Goal: Register for event/course

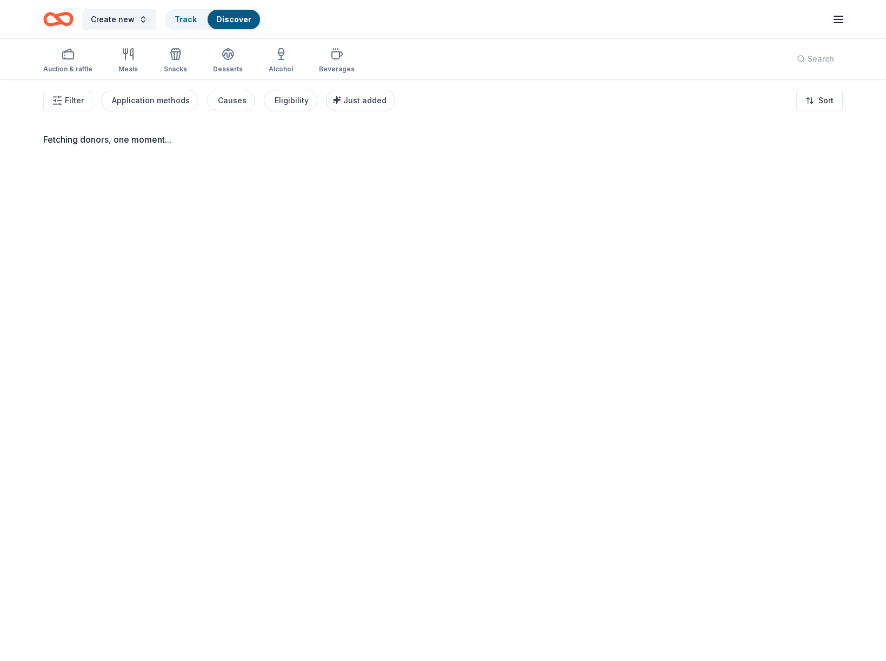
scroll to position [14, 0]
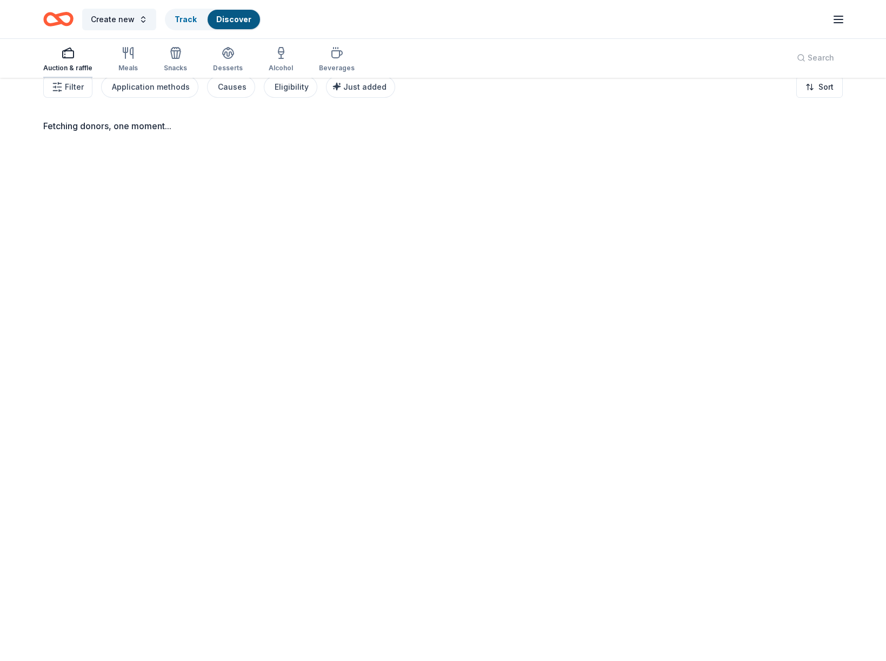
click at [57, 62] on div "Auction & raffle" at bounding box center [67, 59] width 49 height 26
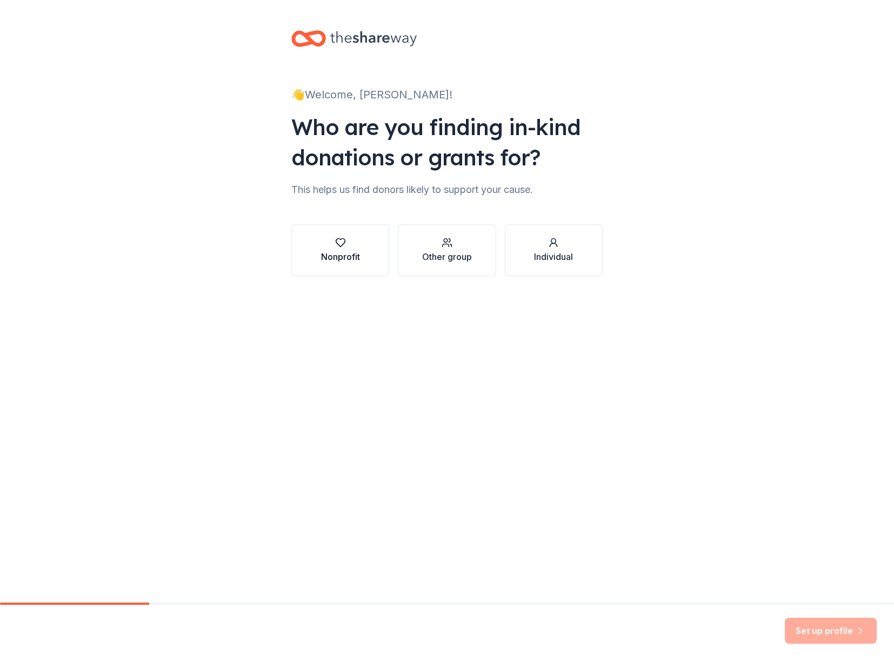
click at [339, 253] on div "Nonprofit" at bounding box center [340, 256] width 39 height 13
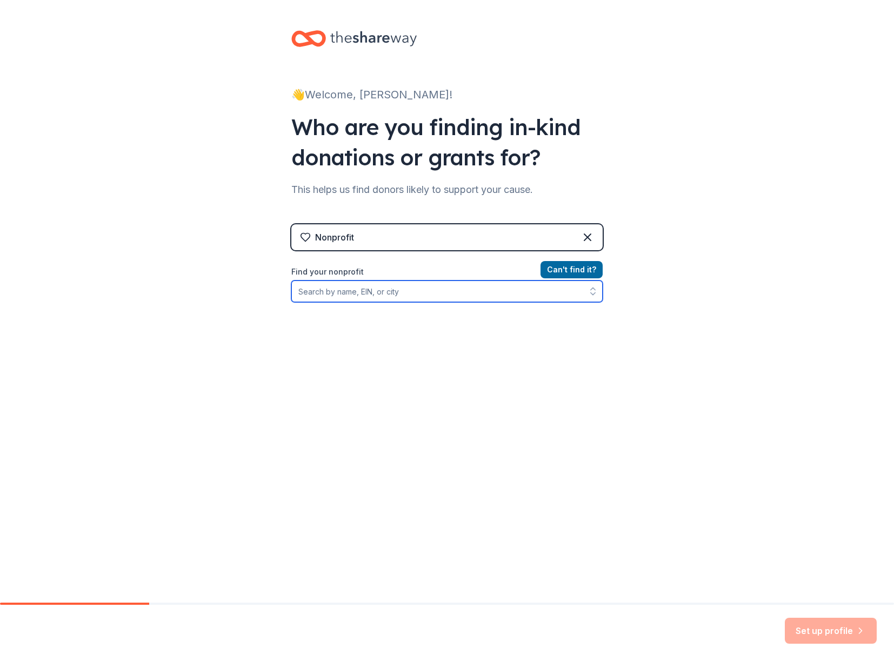
click at [355, 293] on input "Find your nonprofit" at bounding box center [446, 292] width 311 height 22
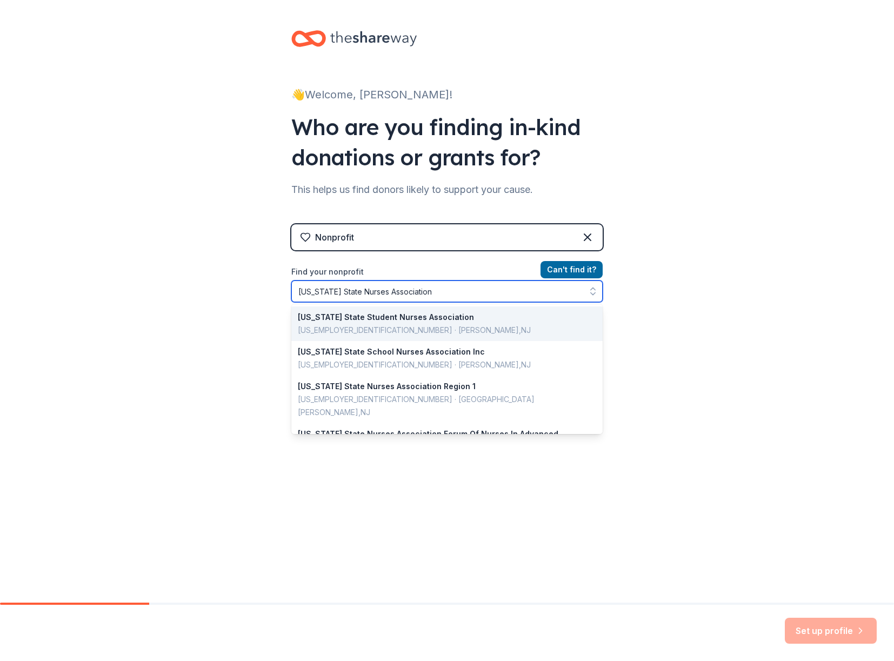
drag, startPoint x: 463, startPoint y: 292, endPoint x: 233, endPoint y: 290, distance: 230.3
click at [233, 290] on div "👋 Welcome, [PERSON_NAME]! Who are you finding in-kind donations or grants for? …" at bounding box center [447, 231] width 894 height 462
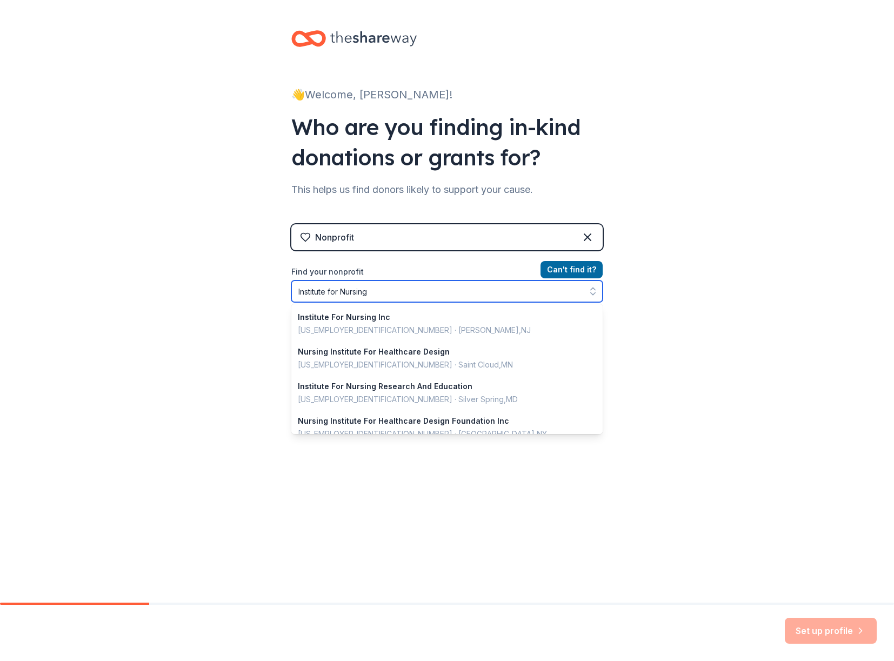
drag, startPoint x: 392, startPoint y: 290, endPoint x: 253, endPoint y: 289, distance: 138.9
click at [253, 289] on div "👋 Welcome, [PERSON_NAME]! Who are you finding in-kind donations or grants for? …" at bounding box center [447, 231] width 894 height 462
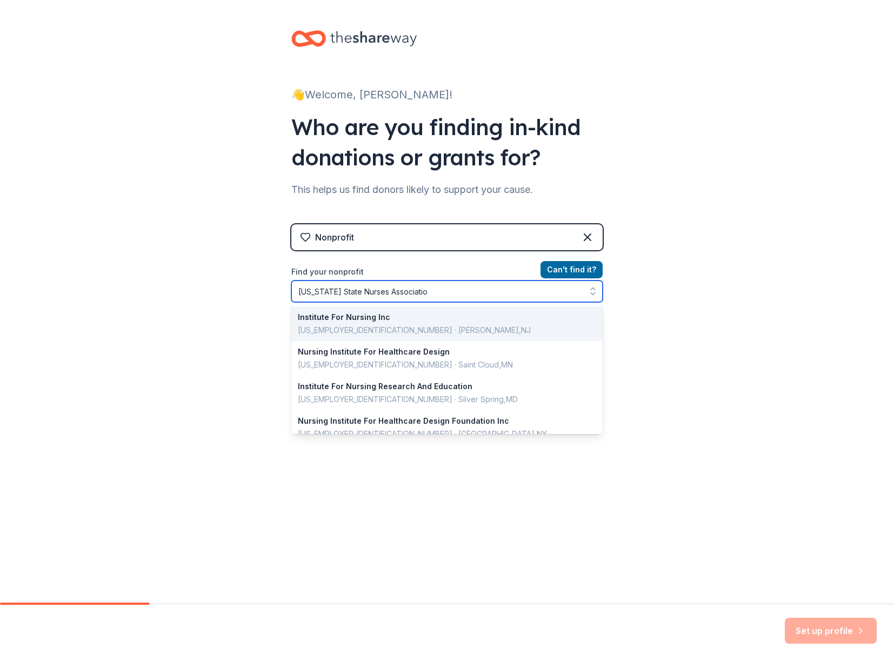
type input "[US_STATE] State Nurses Association"
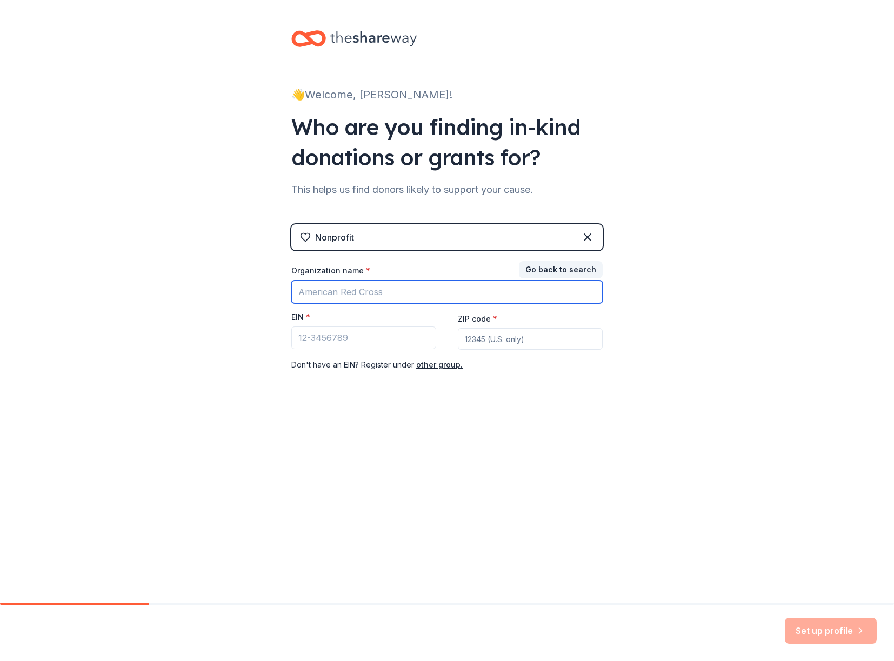
click at [337, 289] on input "Organization name *" at bounding box center [446, 292] width 311 height 23
type input "[US_STATE] State Nurses Association"
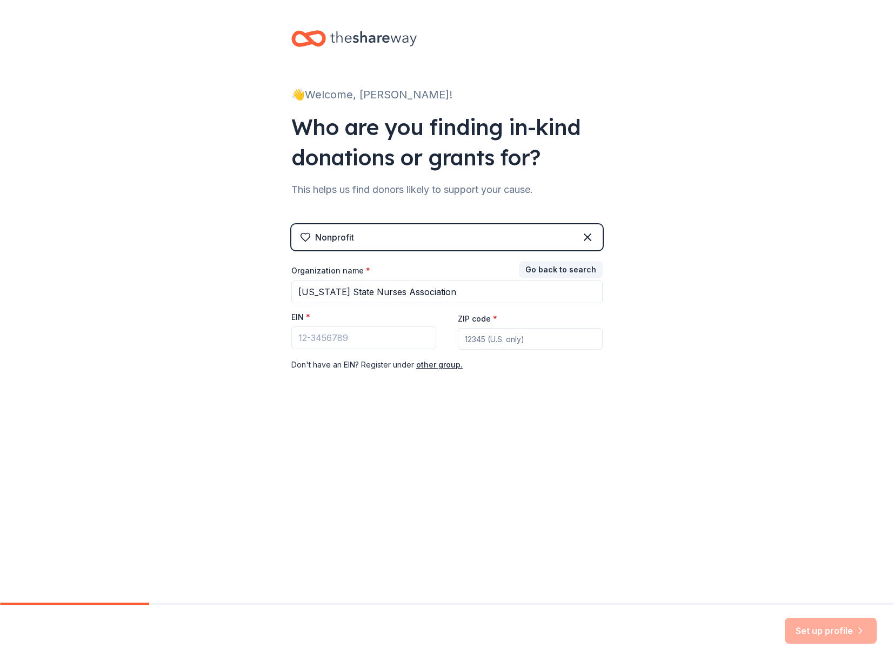
click at [479, 342] on input "ZIP code *" at bounding box center [530, 339] width 145 height 22
click at [491, 342] on input "ZIP code *" at bounding box center [530, 339] width 145 height 22
click at [529, 347] on input "ZIP code *" at bounding box center [530, 339] width 145 height 22
type input "08618"
click at [376, 342] on input "EIN *" at bounding box center [363, 337] width 145 height 23
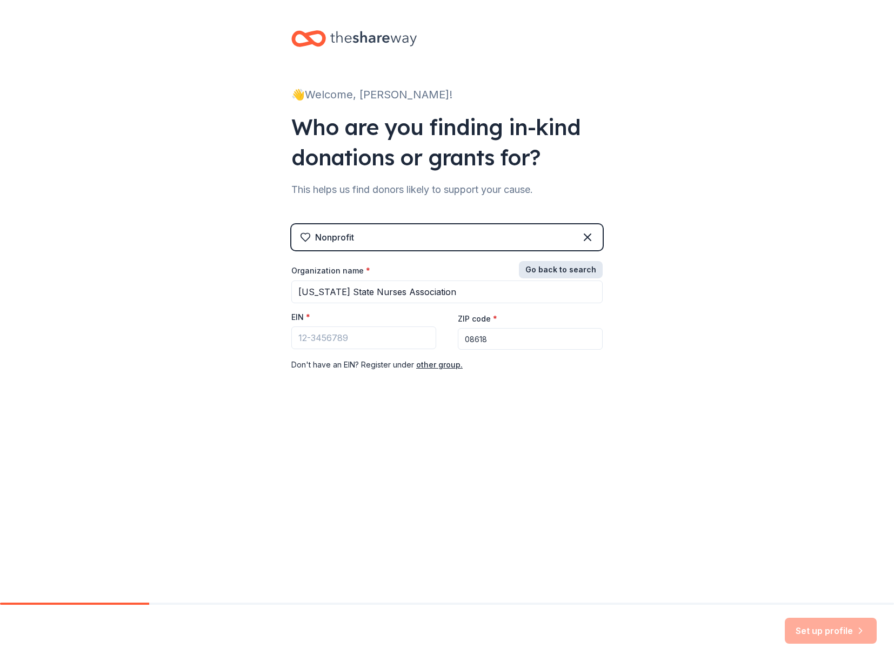
click at [598, 267] on button "Go back to search" at bounding box center [561, 269] width 84 height 17
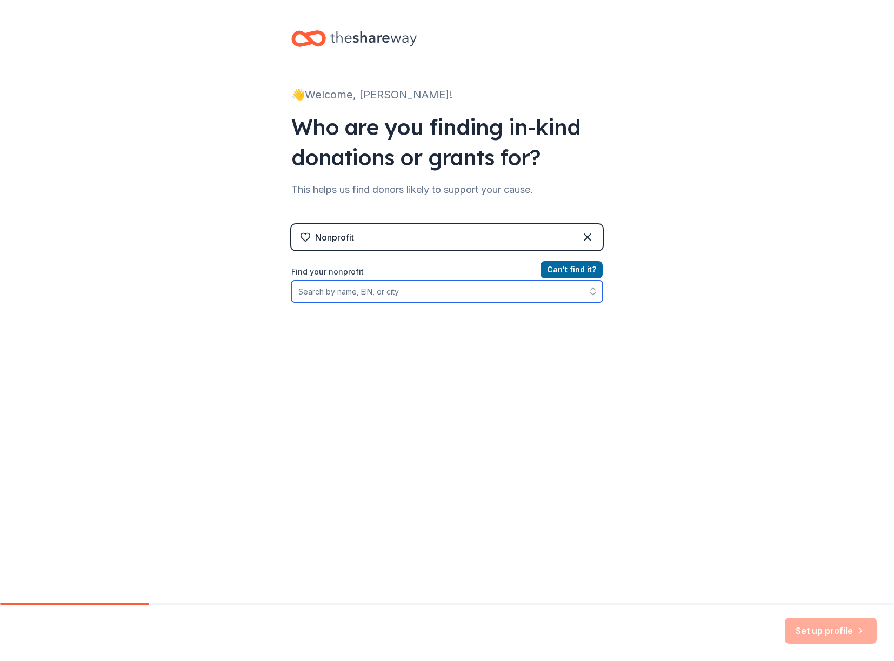
click at [500, 301] on input "Find your nonprofit" at bounding box center [446, 292] width 311 height 22
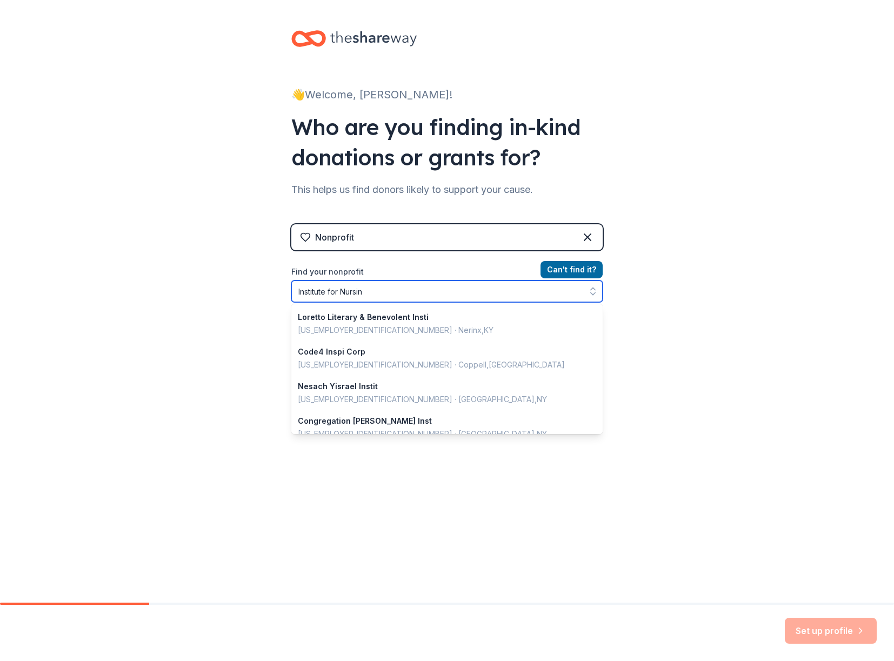
type input "Institute for Nursing"
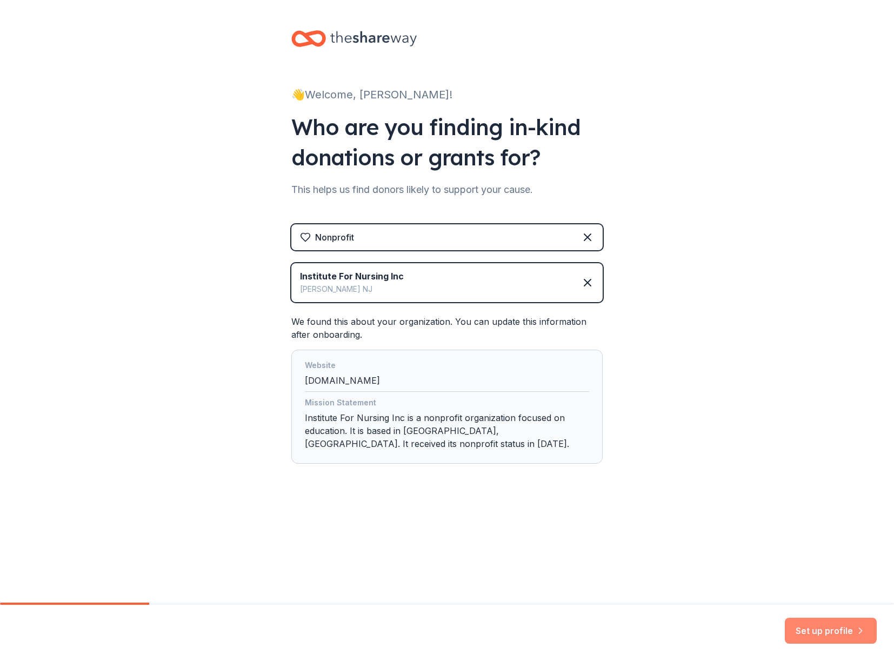
click at [842, 638] on button "Set up profile" at bounding box center [831, 631] width 92 height 26
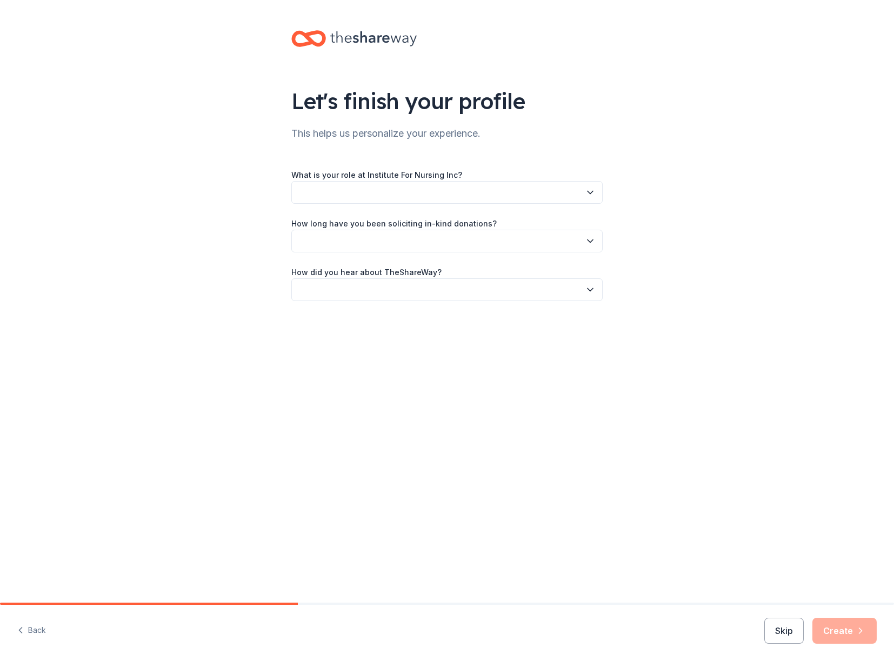
click at [385, 185] on button "button" at bounding box center [446, 192] width 311 height 23
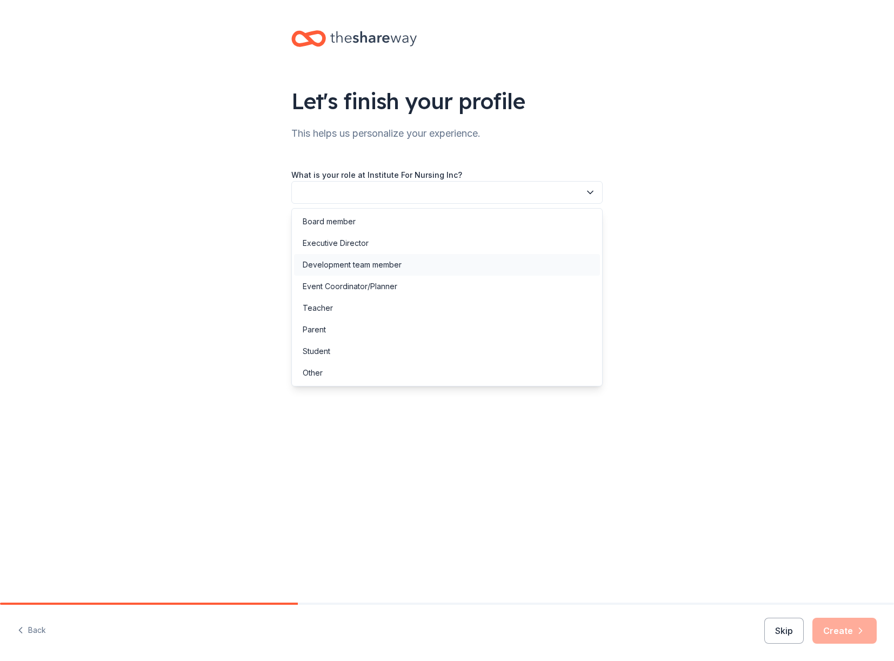
click at [405, 268] on div "Development team member" at bounding box center [447, 265] width 306 height 22
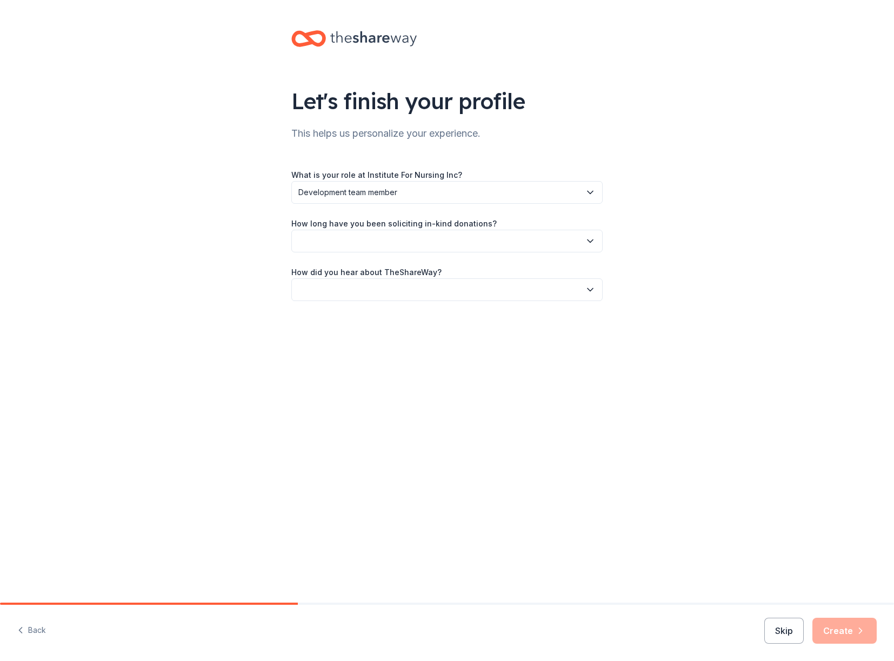
click at [402, 244] on button "button" at bounding box center [446, 241] width 311 height 23
click at [402, 262] on div "This is my first time!" at bounding box center [447, 270] width 306 height 22
click at [406, 292] on button "button" at bounding box center [446, 289] width 311 height 23
click at [404, 340] on div "Online search" at bounding box center [447, 341] width 306 height 22
click at [849, 631] on button "Create" at bounding box center [844, 631] width 64 height 26
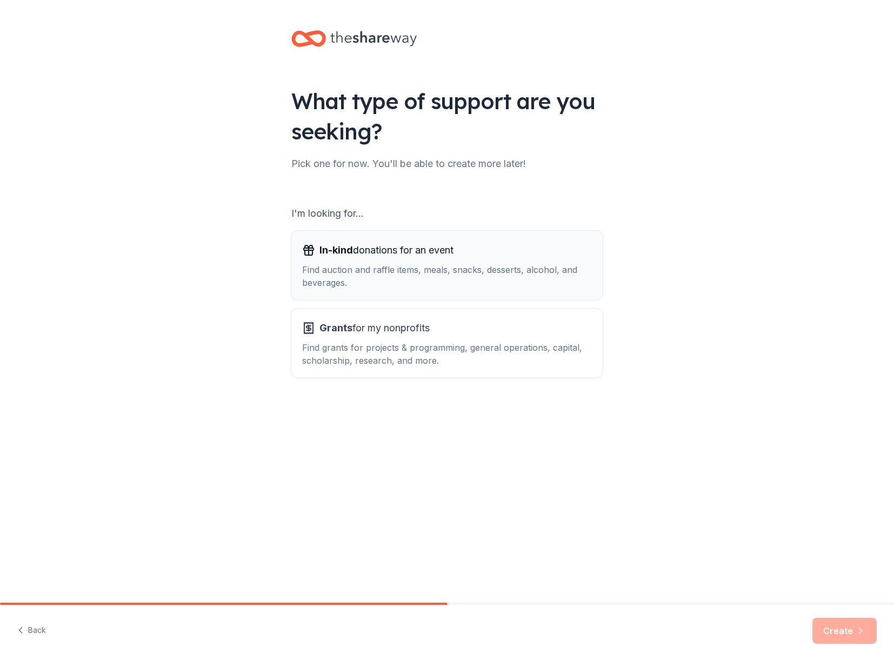
click at [376, 270] on div "Find auction and raffle items, meals, snacks, desserts, alcohol, and beverages." at bounding box center [447, 276] width 290 height 26
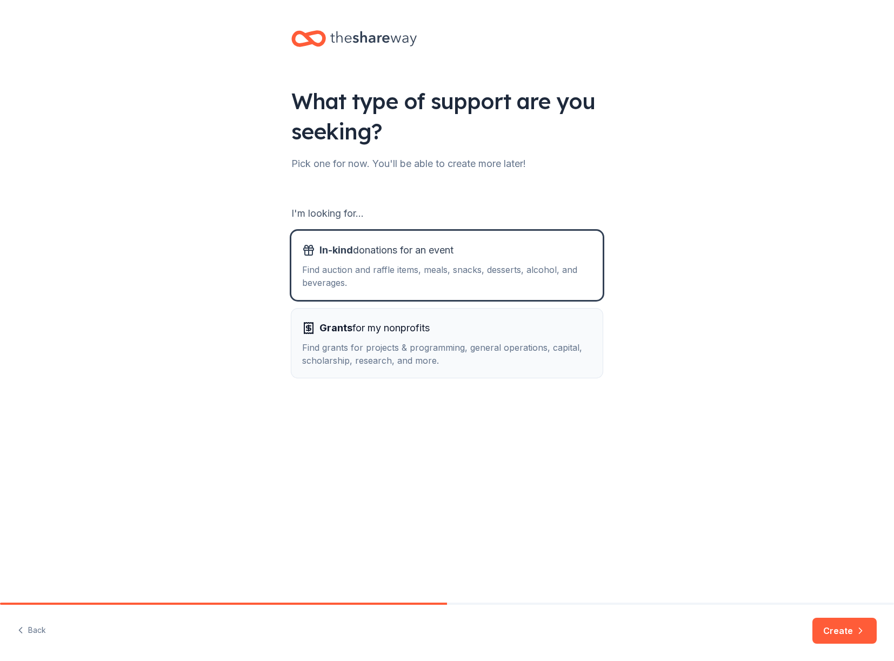
click at [519, 359] on div "Find grants for projects & programming, general operations, capital, scholarshi…" at bounding box center [447, 354] width 290 height 26
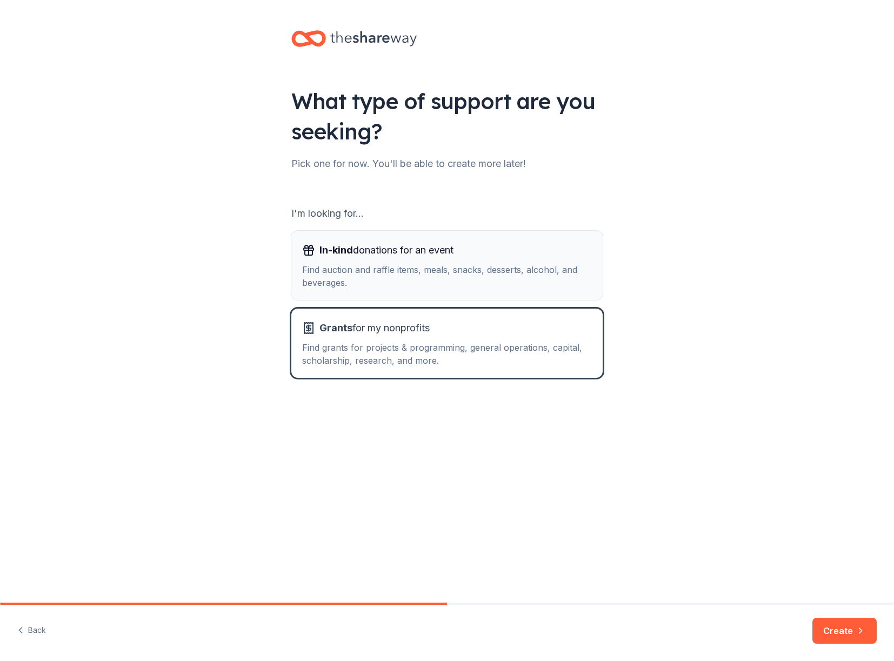
click at [500, 269] on div "Find auction and raffle items, meals, snacks, desserts, alcohol, and beverages." at bounding box center [447, 276] width 290 height 26
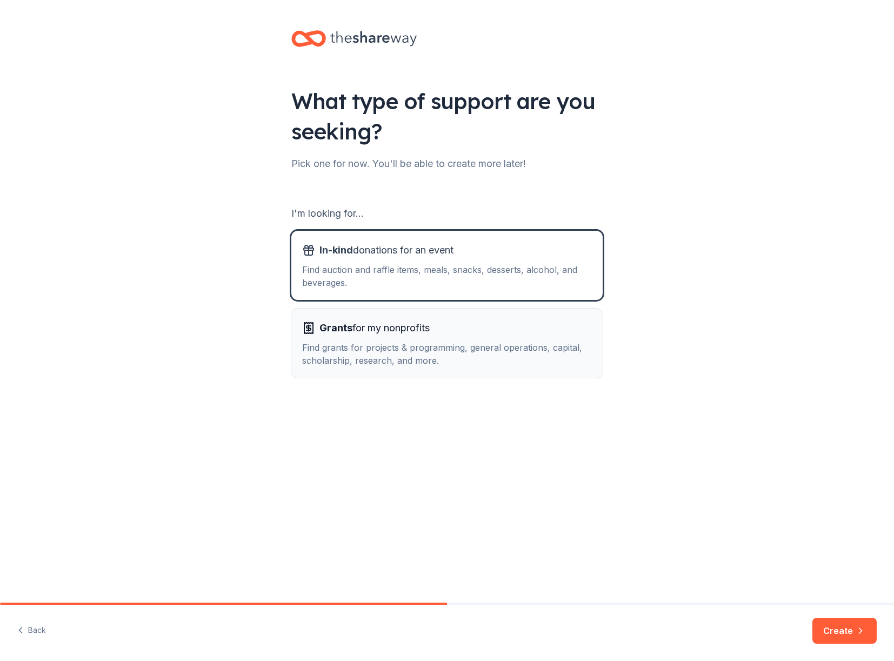
click at [554, 337] on div "Grants for my nonprofits Find grants for projects & programming, general operat…" at bounding box center [447, 343] width 290 height 48
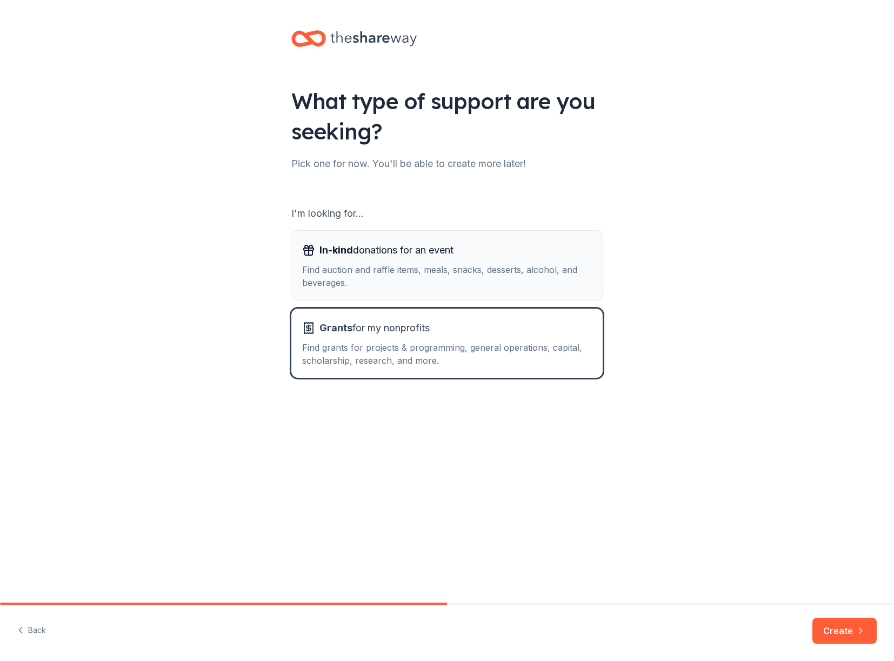
click at [456, 275] on div "Find auction and raffle items, meals, snacks, desserts, alcohol, and beverages." at bounding box center [447, 276] width 290 height 26
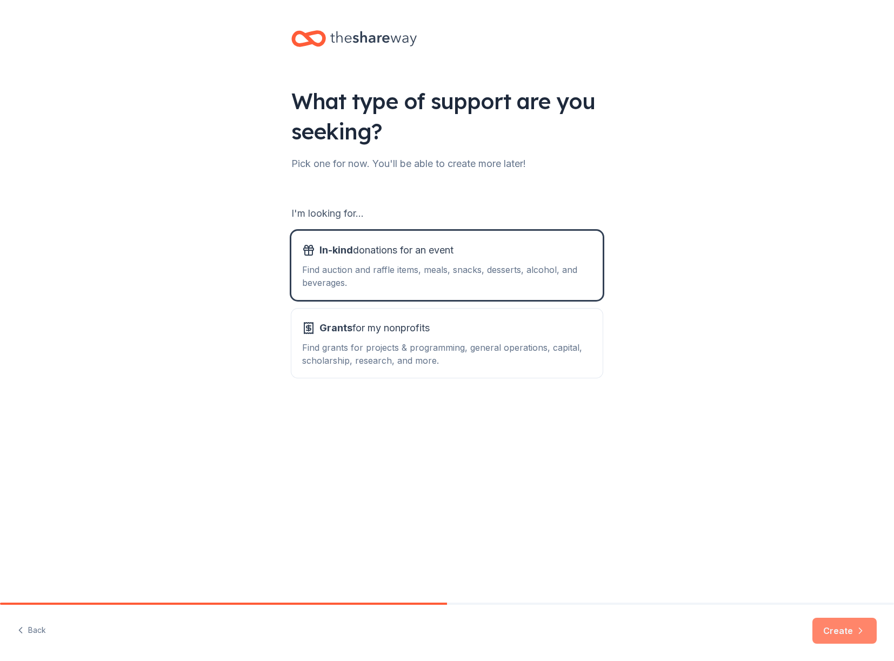
click at [843, 627] on button "Create" at bounding box center [844, 631] width 64 height 26
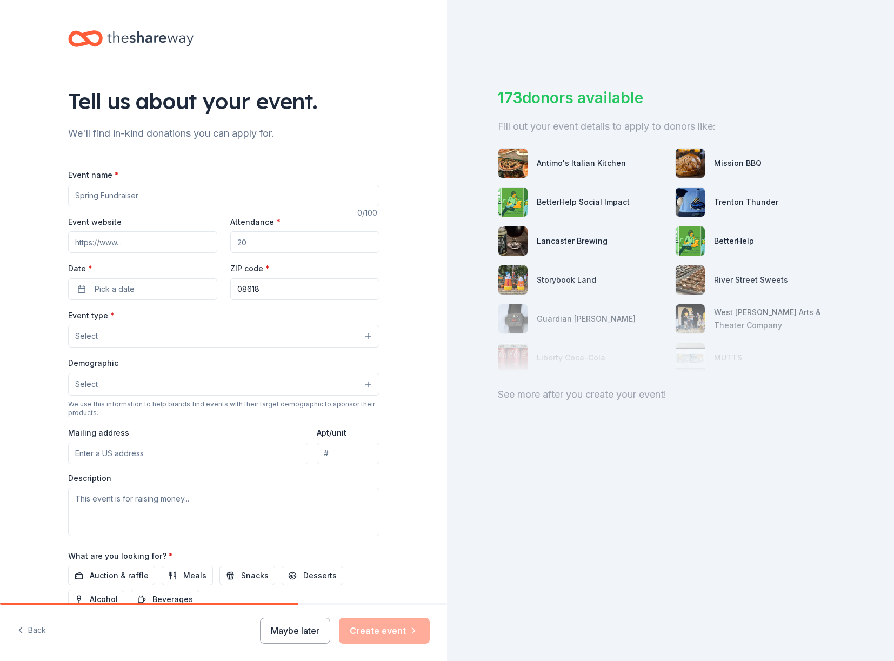
click at [103, 198] on input "Event name *" at bounding box center [223, 196] width 311 height 22
type input "A"
type input "Professional Conference and Annual Meeting"
click at [95, 236] on input "Event website" at bounding box center [142, 242] width 149 height 22
type input "[DOMAIN_NAME]"
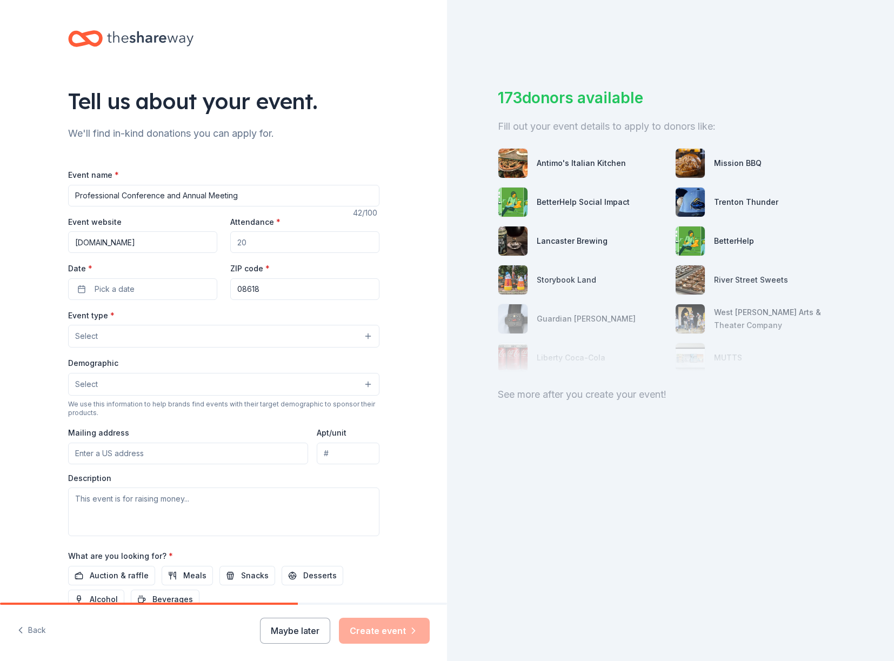
drag, startPoint x: 256, startPoint y: 239, endPoint x: 175, endPoint y: 242, distance: 81.7
click at [175, 242] on div "Event website [DOMAIN_NAME] Attendance * Date * Pick a date ZIP code * 08618" at bounding box center [223, 257] width 311 height 85
type input "90"
click at [161, 285] on button "Pick a date" at bounding box center [142, 289] width 149 height 22
click at [180, 403] on button "17" at bounding box center [177, 405] width 19 height 19
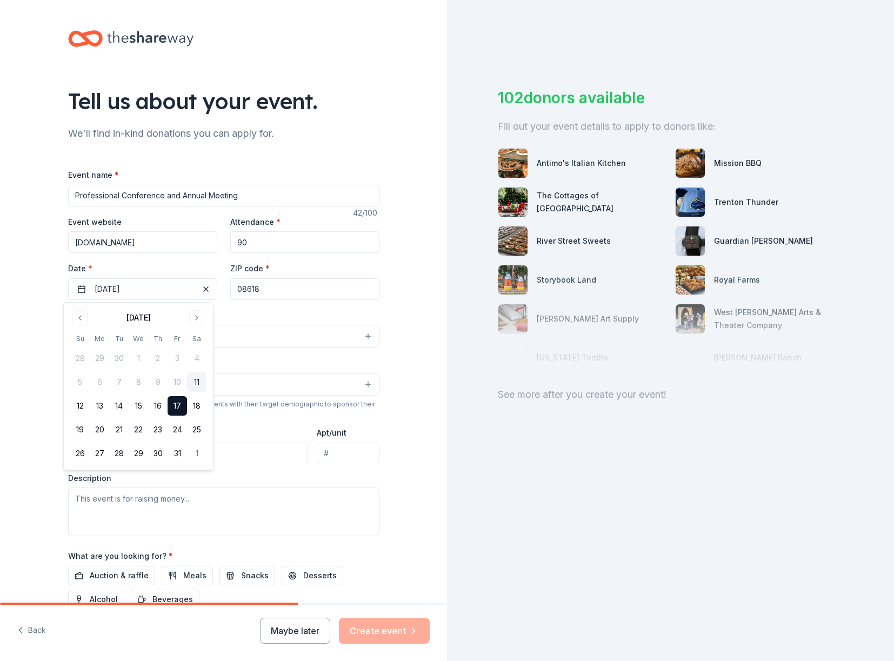
click at [404, 309] on div "Tell us about your event. We'll find in-kind donations you can apply for. Event…" at bounding box center [223, 359] width 447 height 719
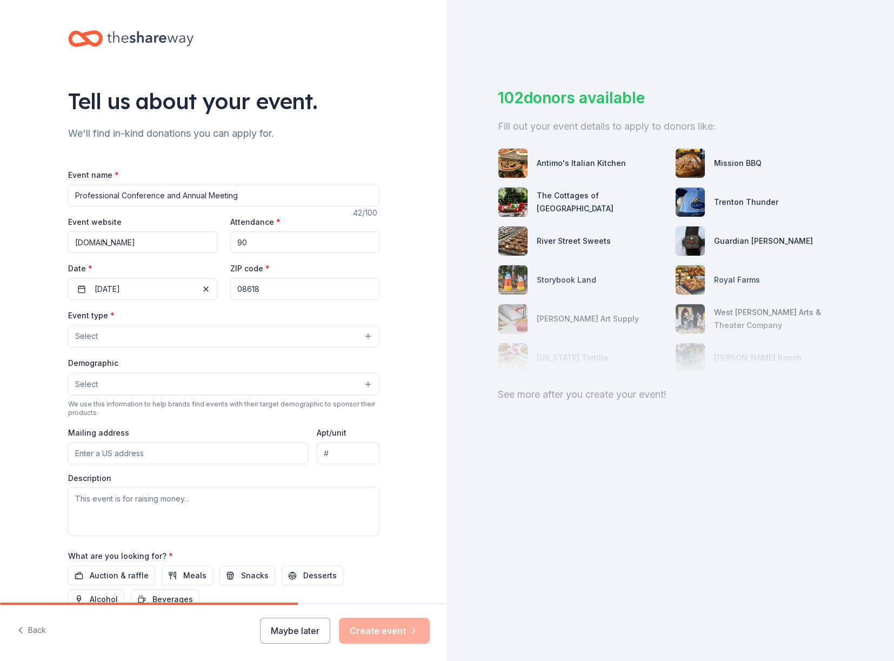
click at [124, 335] on button "Select" at bounding box center [223, 336] width 311 height 23
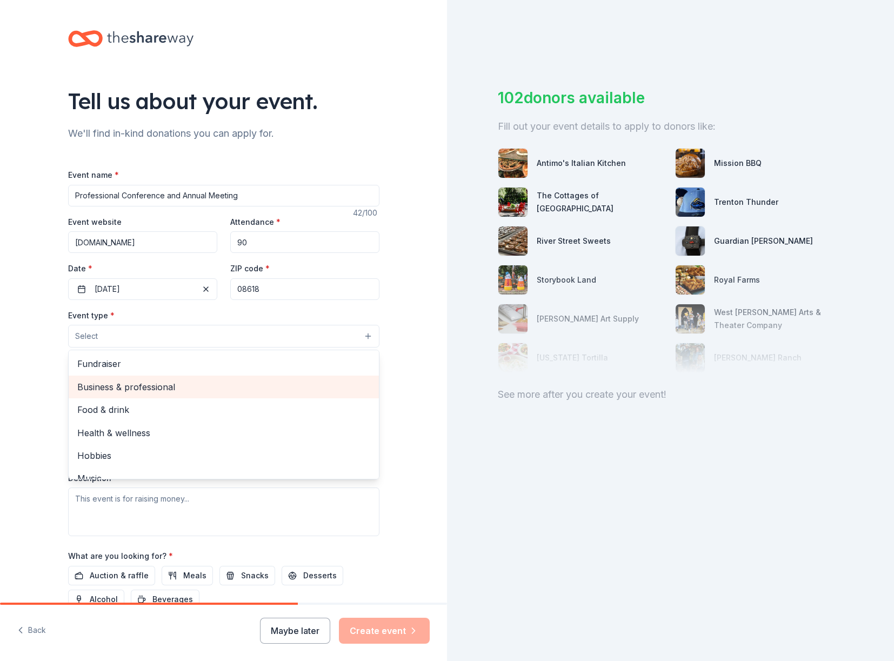
scroll to position [36, 0]
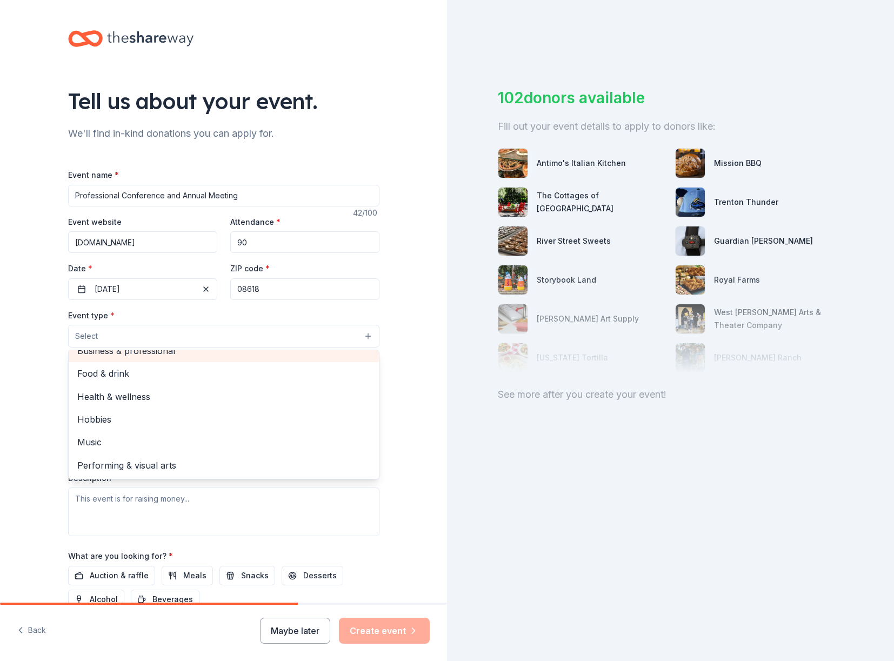
click at [145, 358] on div "Business & professional" at bounding box center [224, 350] width 310 height 23
click at [415, 436] on div "Tell us about your event. We'll find in-kind donations you can apply for. Event…" at bounding box center [223, 360] width 447 height 720
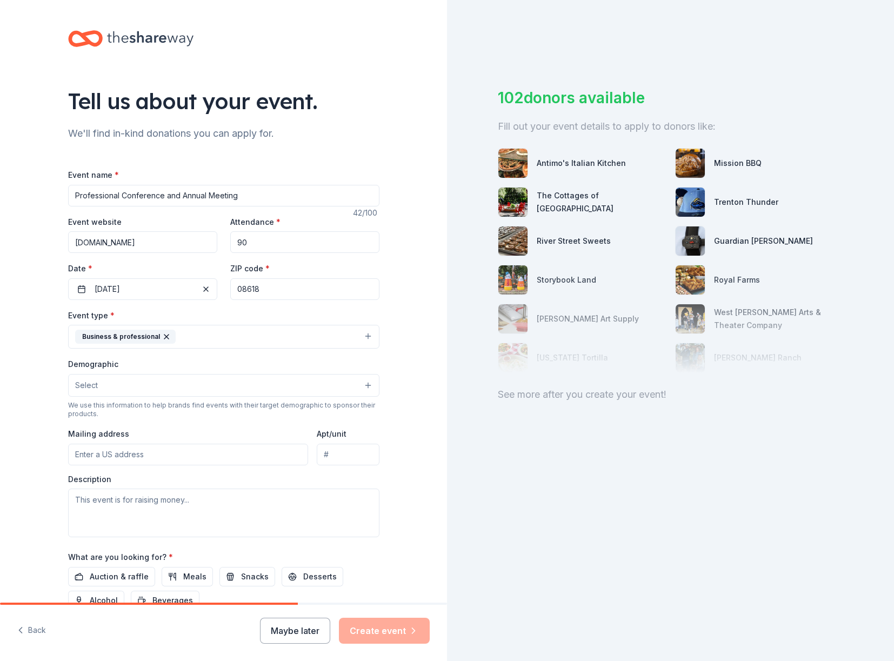
click at [181, 389] on button "Select" at bounding box center [223, 385] width 311 height 23
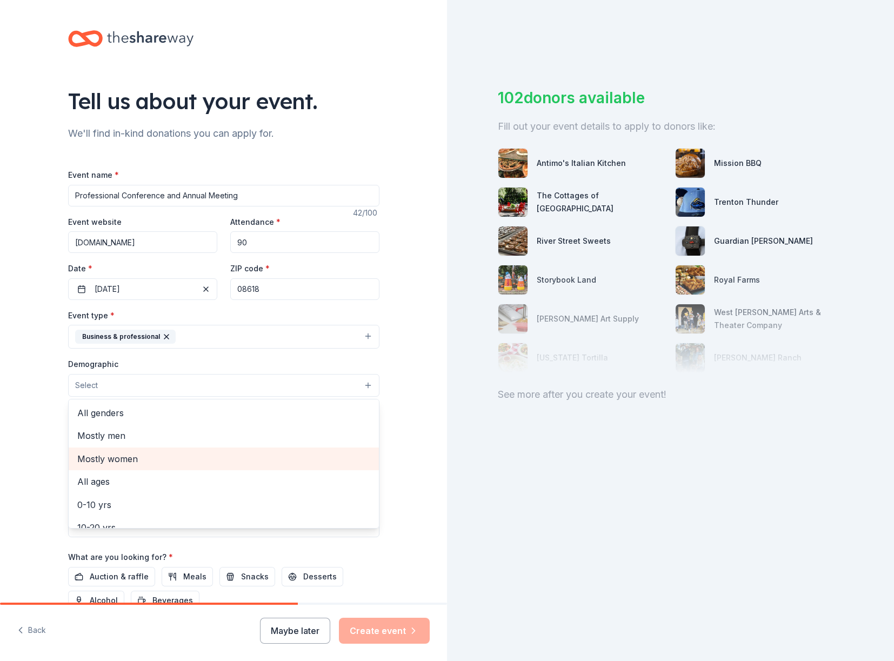
click at [182, 462] on span "Mostly women" at bounding box center [223, 459] width 293 height 14
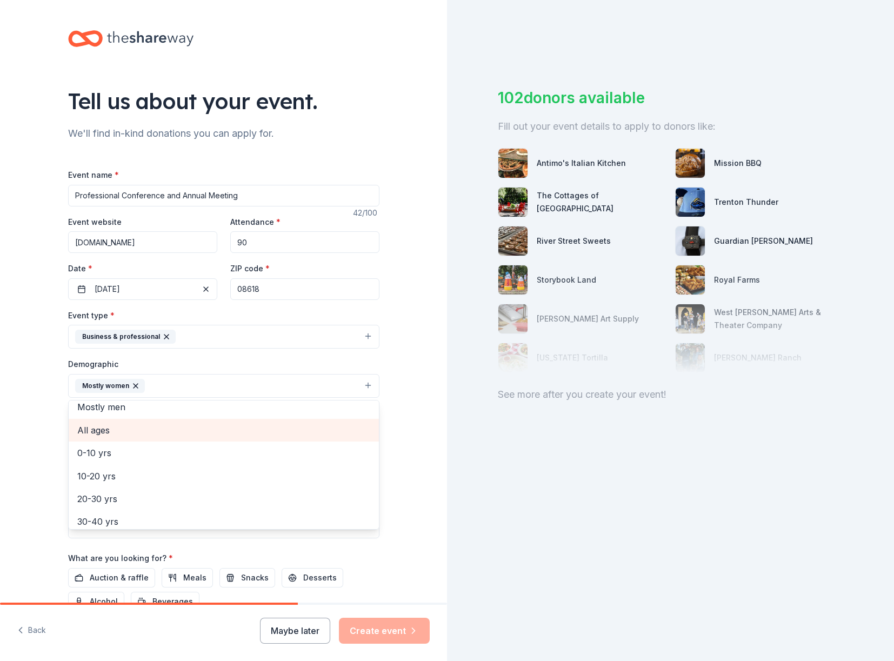
scroll to position [151, 0]
click at [176, 423] on span "40-50 yrs" at bounding box center [223, 424] width 293 height 14
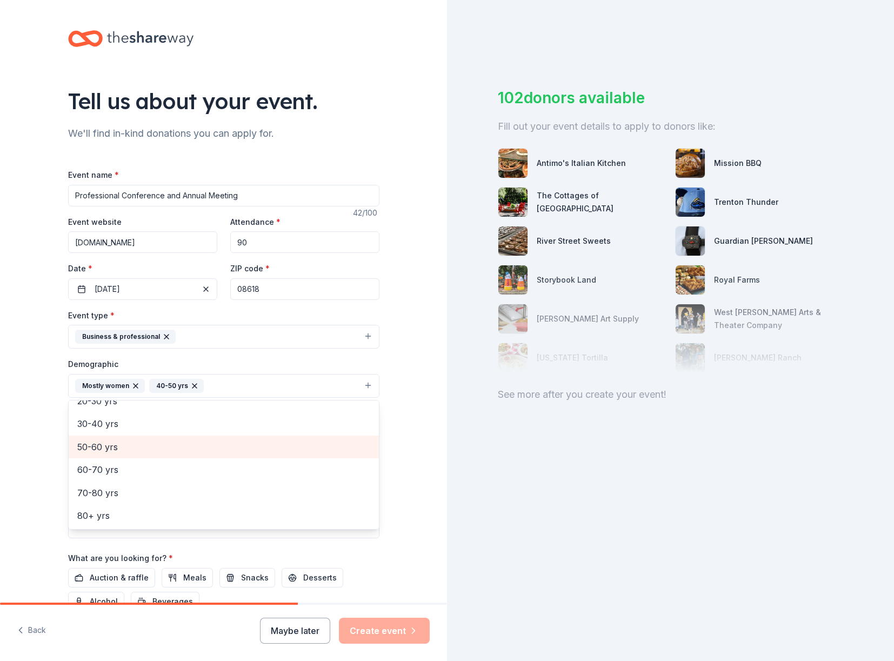
click at [178, 449] on span "50-60 yrs" at bounding box center [223, 447] width 293 height 14
click at [408, 422] on div "Tell us about your event. We'll find in-kind donations you can apply for. Event…" at bounding box center [223, 361] width 447 height 722
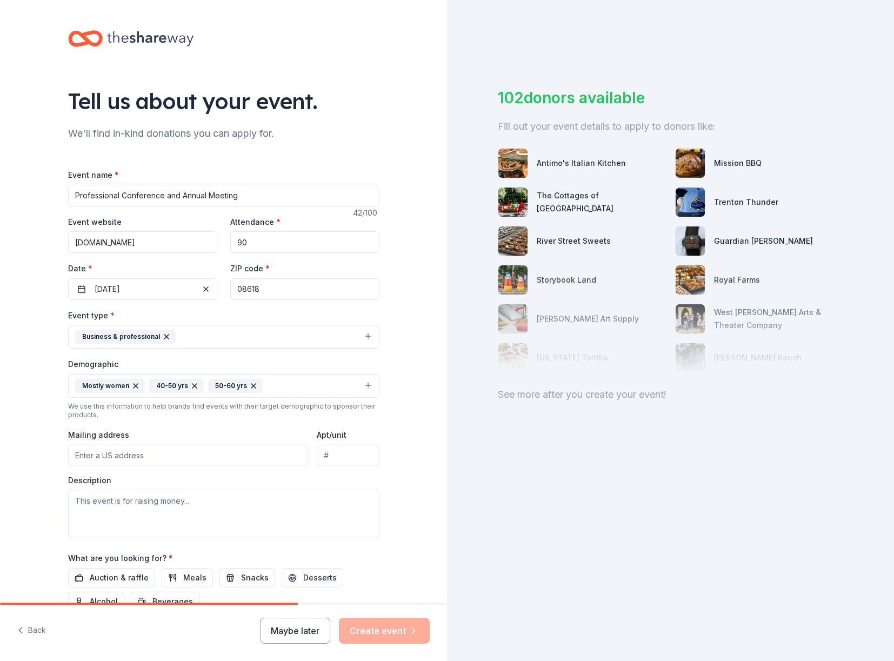
click at [121, 462] on input "Mailing address" at bounding box center [188, 456] width 241 height 22
click at [194, 455] on input "Mailing address" at bounding box center [188, 456] width 241 height 22
paste input "[STREET_ADDRESS][PERSON_NAME]"
type input "[STREET_ADDRESS][PERSON_NAME][PERSON_NAME]"
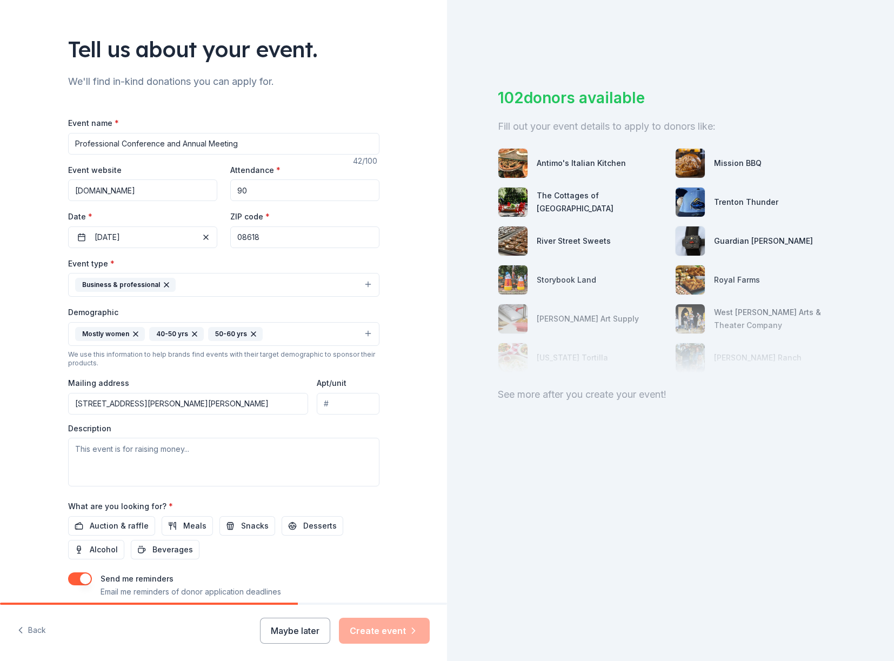
scroll to position [54, 0]
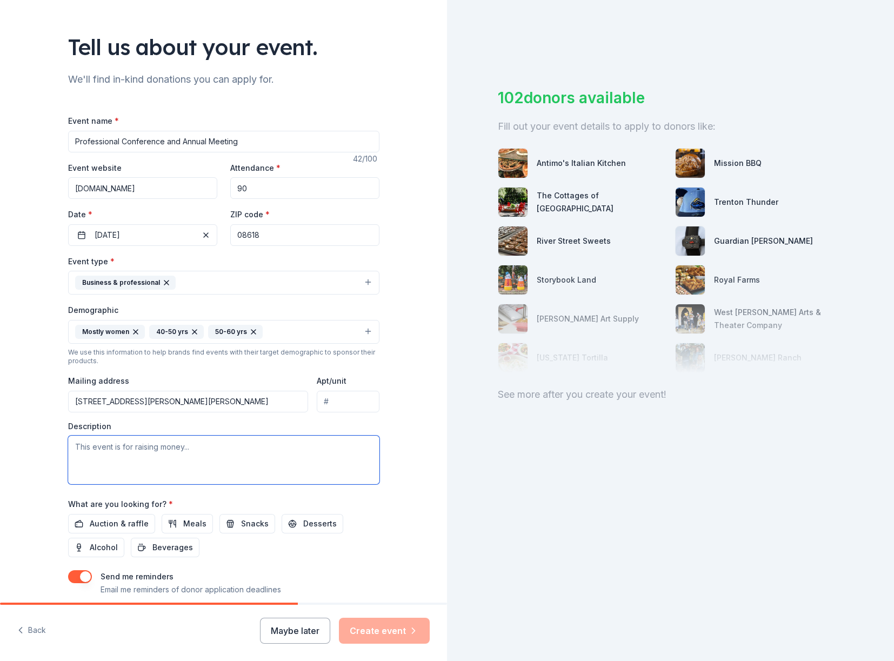
click at [192, 469] on textarea at bounding box center [223, 460] width 311 height 49
click at [189, 461] on textarea "This event is for raising money to support nursing scholarships, educational pr…" at bounding box center [223, 460] width 311 height 49
click at [270, 465] on textarea "This event is for raising money to support nursing scholarships, educational pr…" at bounding box center [223, 460] width 311 height 49
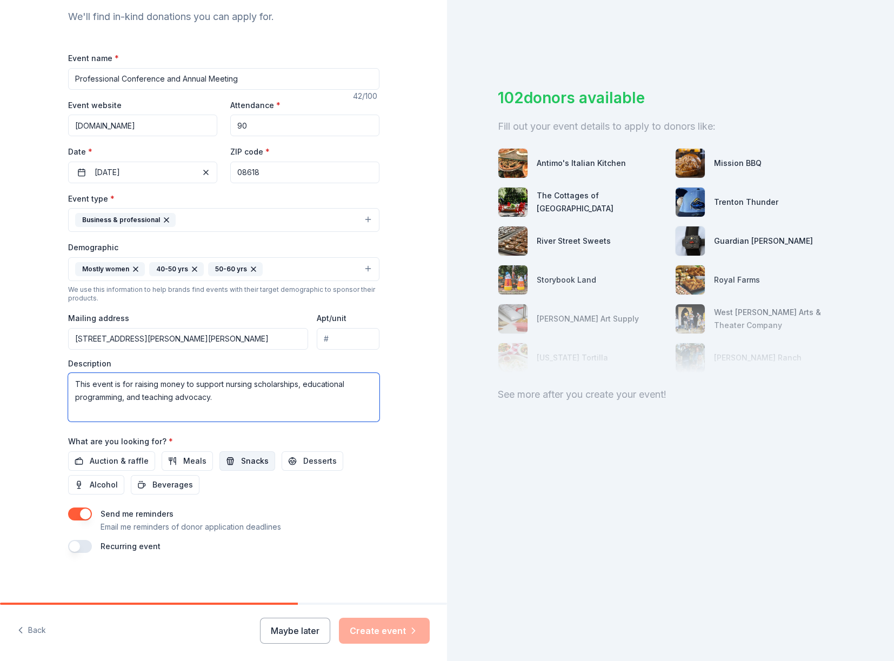
scroll to position [119, 0]
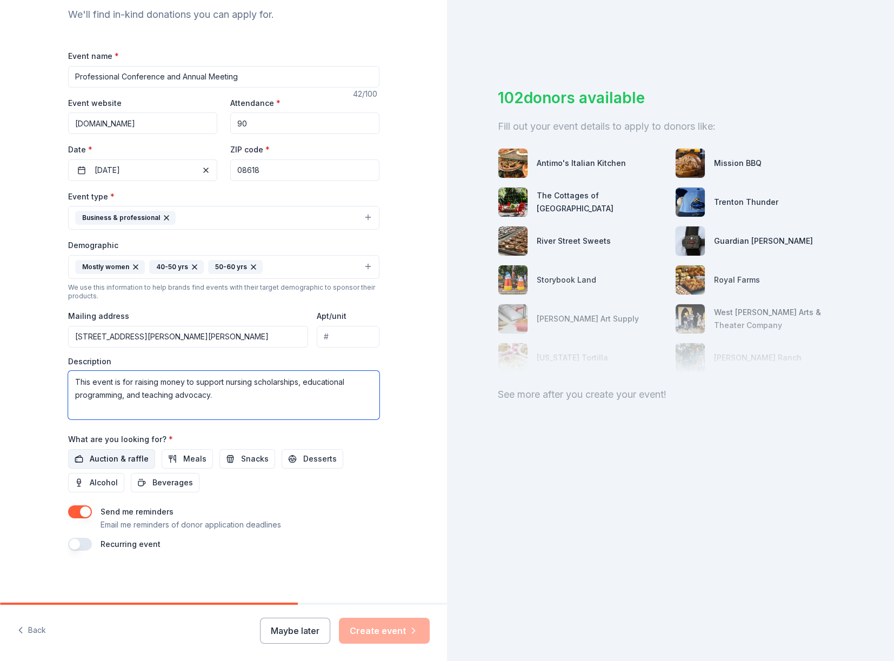
type textarea "This event is for raising money to support nursing scholarships, educational pr…"
click at [118, 457] on span "Auction & raffle" at bounding box center [119, 458] width 59 height 13
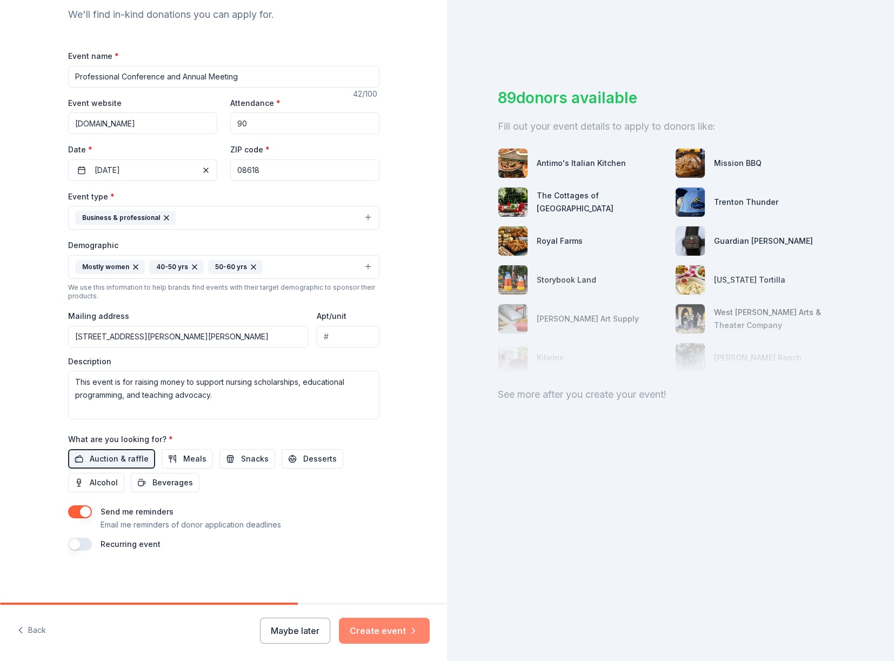
click at [381, 634] on button "Create event" at bounding box center [384, 631] width 91 height 26
